Goal: Task Accomplishment & Management: Manage account settings

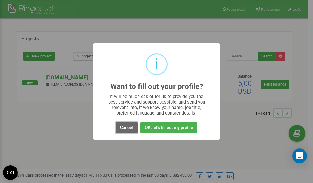
click at [124, 129] on button "Cancel" at bounding box center [126, 127] width 22 height 11
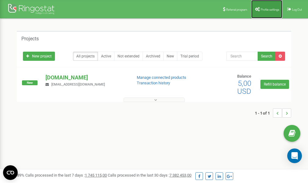
click at [270, 10] on span "Profile settings" at bounding box center [270, 9] width 19 height 3
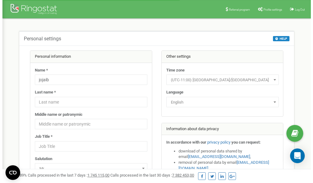
scroll to position [31, 0]
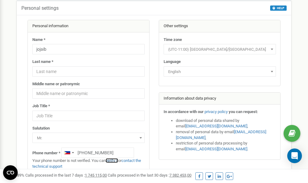
click at [113, 159] on link "verify it" at bounding box center [112, 160] width 13 height 5
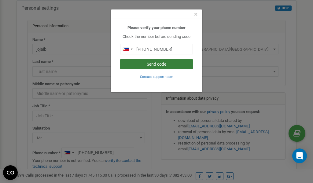
click at [160, 63] on button "Send code" at bounding box center [156, 64] width 73 height 10
